Goal: Subscribe to service/newsletter

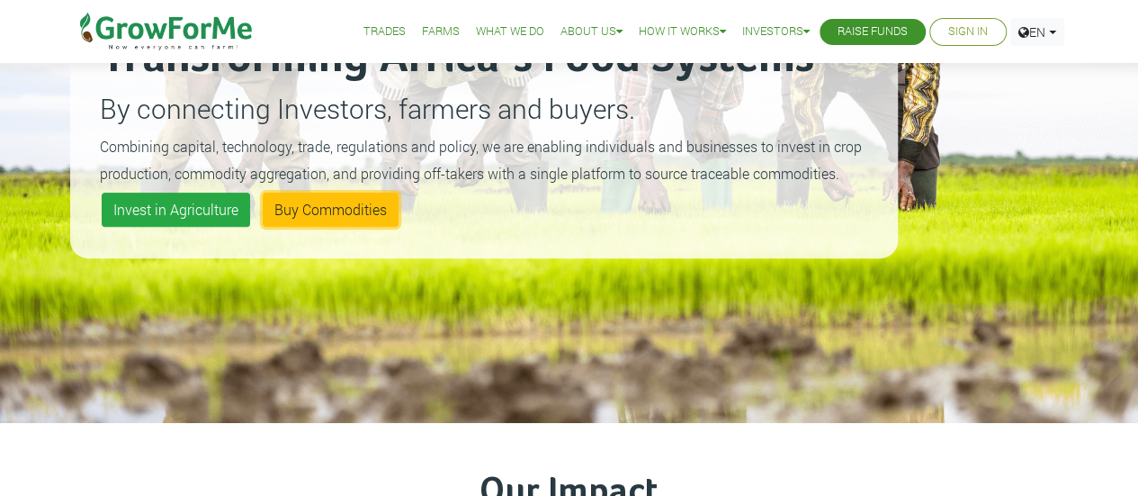
scroll to position [180, 0]
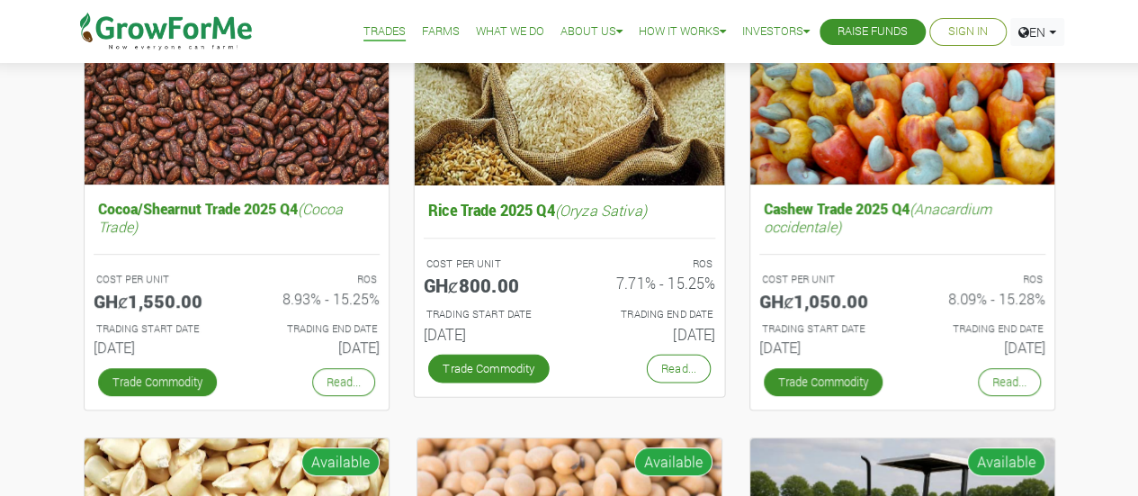
scroll to position [270, 0]
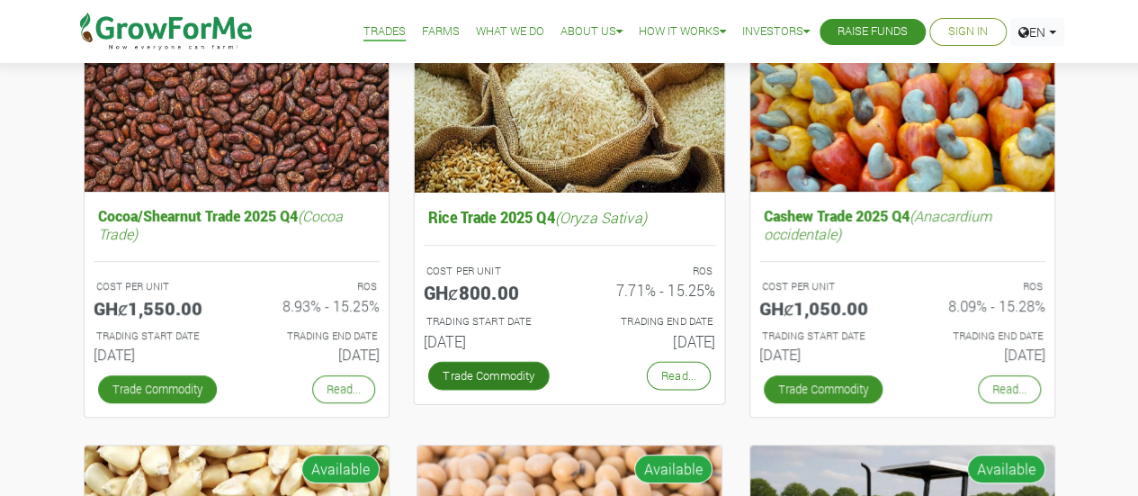
click at [512, 369] on link "Trade Commodity" at bounding box center [487, 375] width 121 height 29
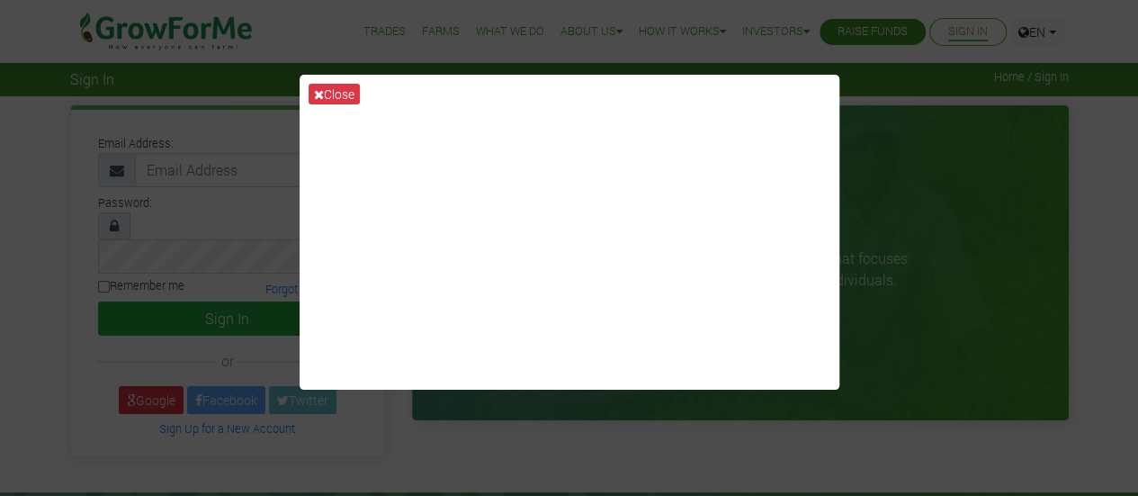
click at [864, 251] on div "Close" at bounding box center [569, 248] width 1138 height 496
click at [354, 91] on button "Close" at bounding box center [334, 94] width 51 height 21
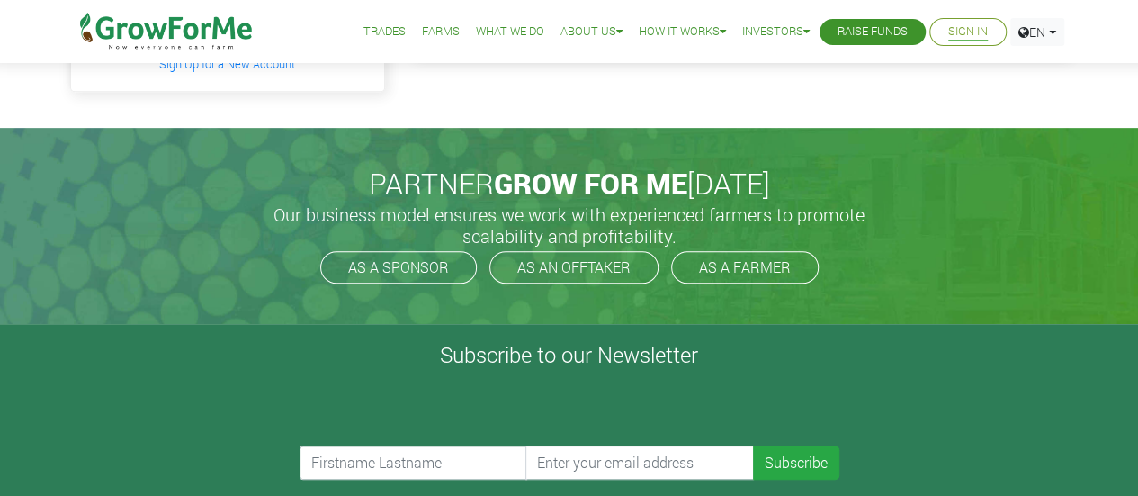
scroll to position [360, 0]
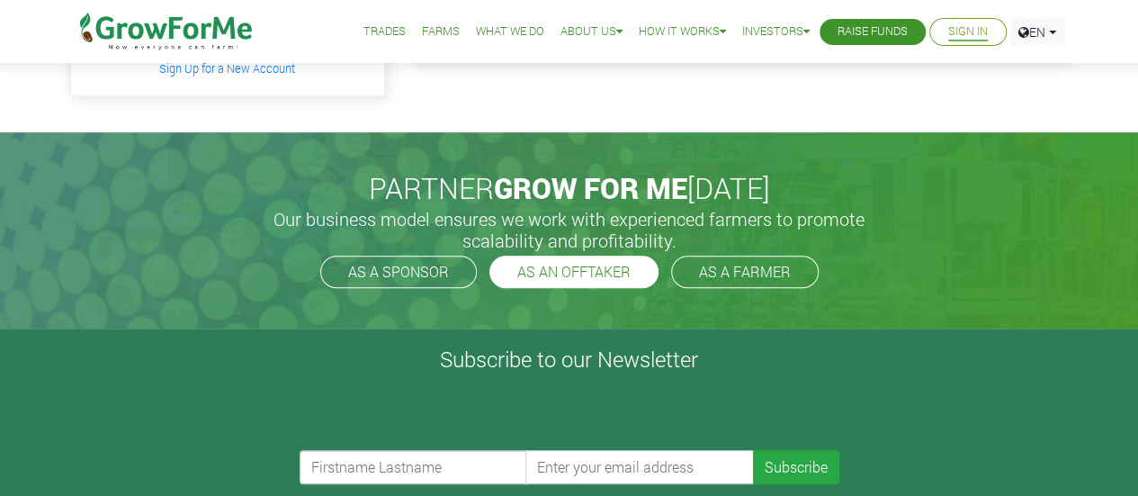
click at [584, 255] on link "AS AN OFFTAKER" at bounding box center [573, 271] width 169 height 32
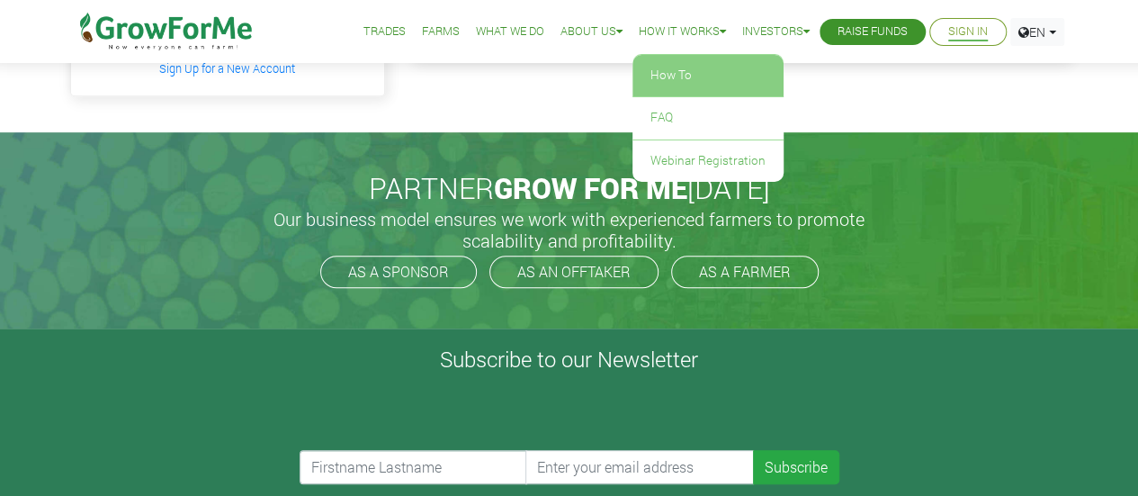
click at [685, 73] on link "How To" at bounding box center [707, 75] width 151 height 41
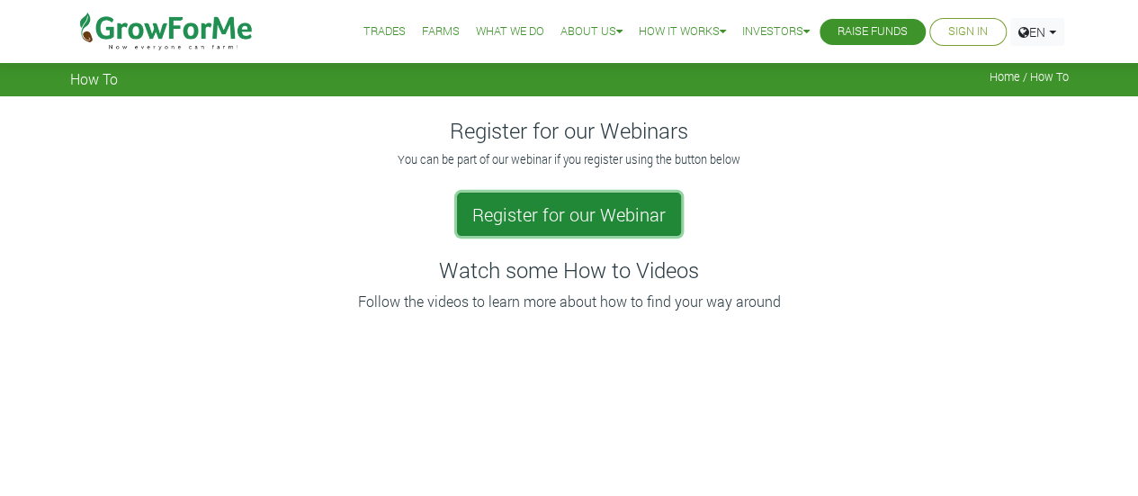
click at [606, 212] on link "Register for our Webinar" at bounding box center [569, 214] width 224 height 43
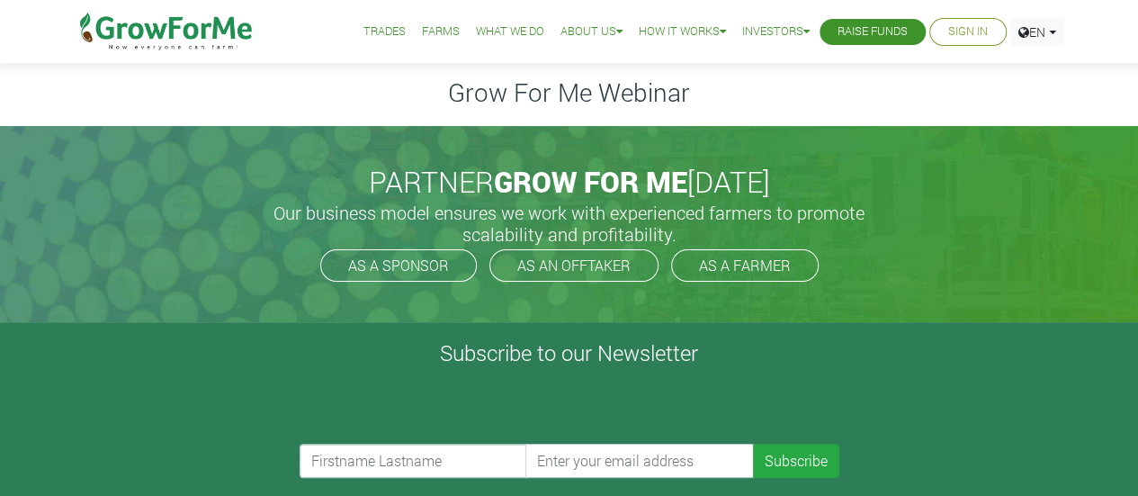
scroll to position [90, 0]
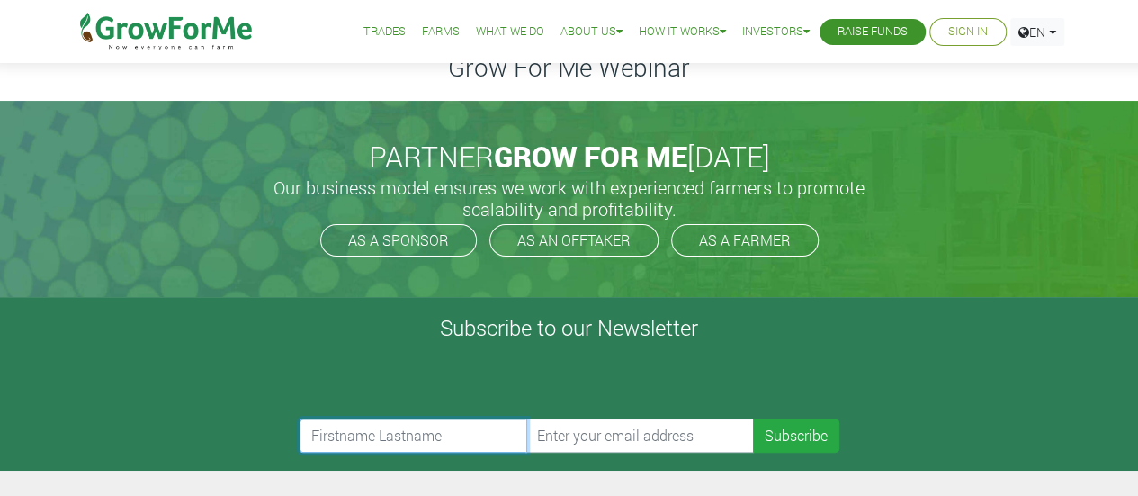
click at [409, 446] on input "text" at bounding box center [414, 435] width 229 height 34
type input "[PERSON_NAME]"
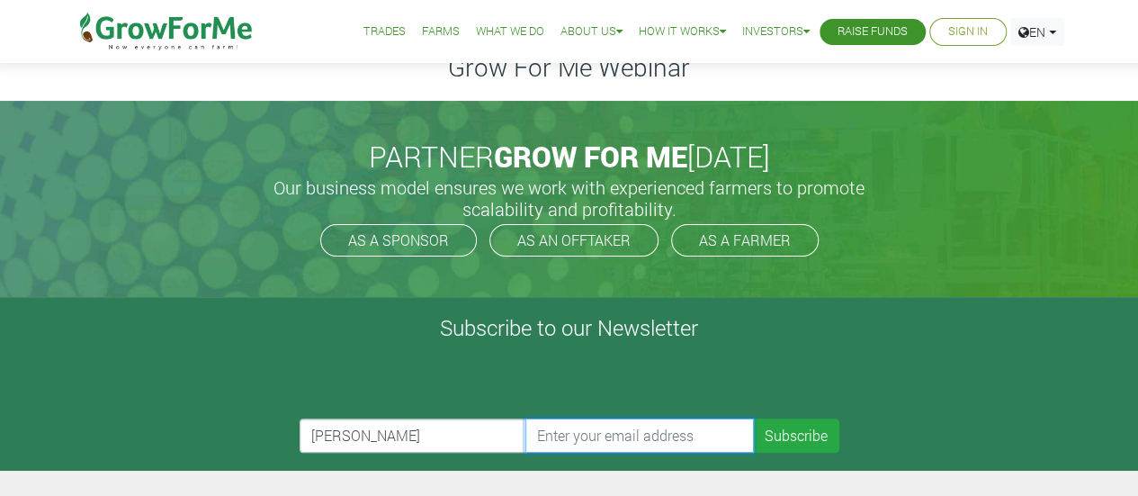
click at [555, 443] on input "email" at bounding box center [639, 435] width 229 height 34
type input "[EMAIL_ADDRESS][DOMAIN_NAME]"
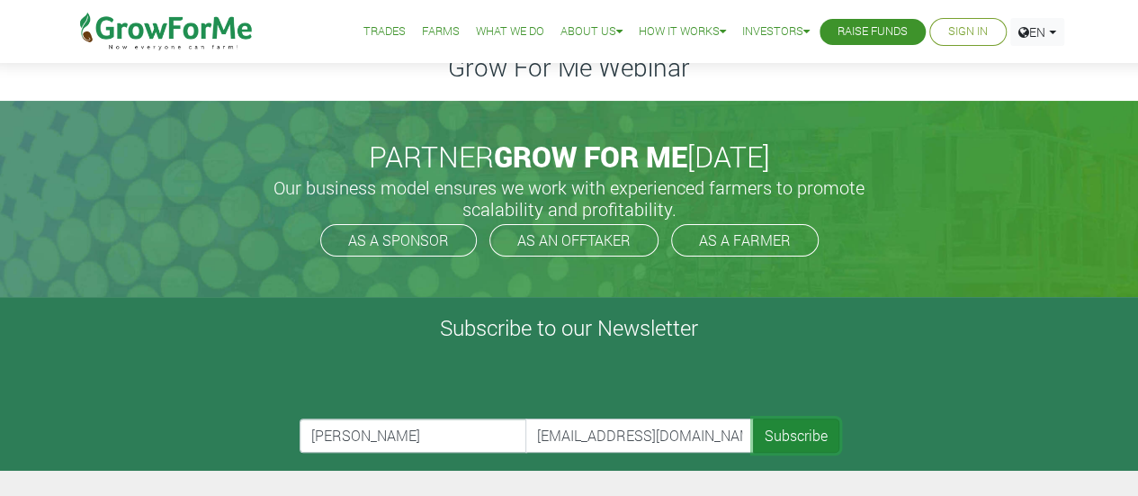
click at [817, 440] on button "Subscribe" at bounding box center [796, 435] width 86 height 34
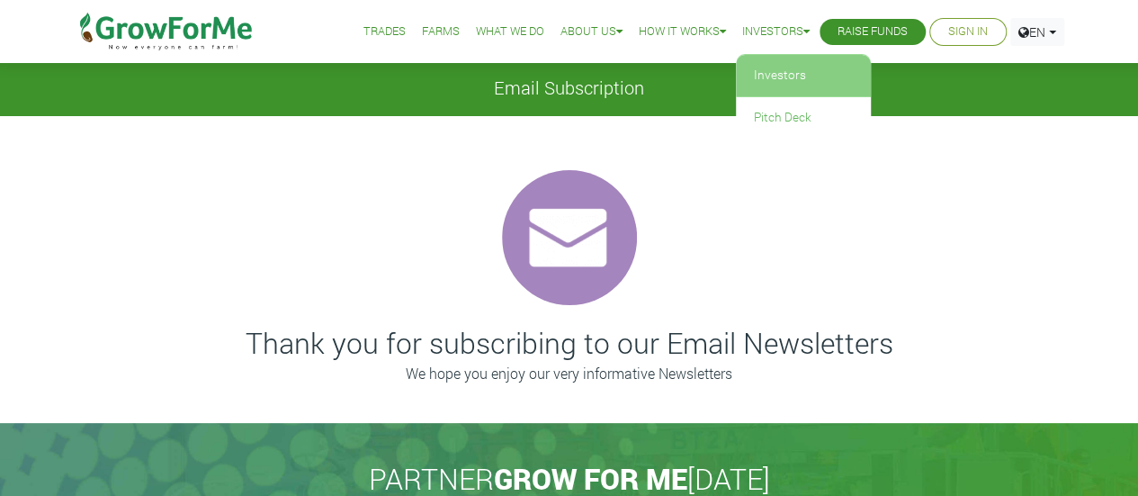
click at [787, 72] on link "Investors" at bounding box center [803, 75] width 135 height 41
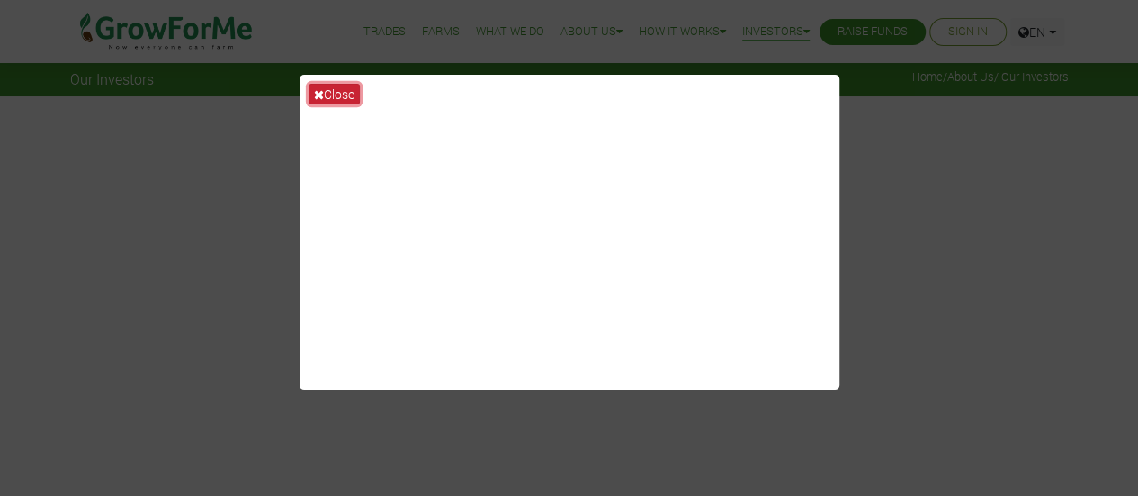
click at [349, 84] on button "Close" at bounding box center [334, 94] width 51 height 21
